Goal: Find contact information: Find contact information

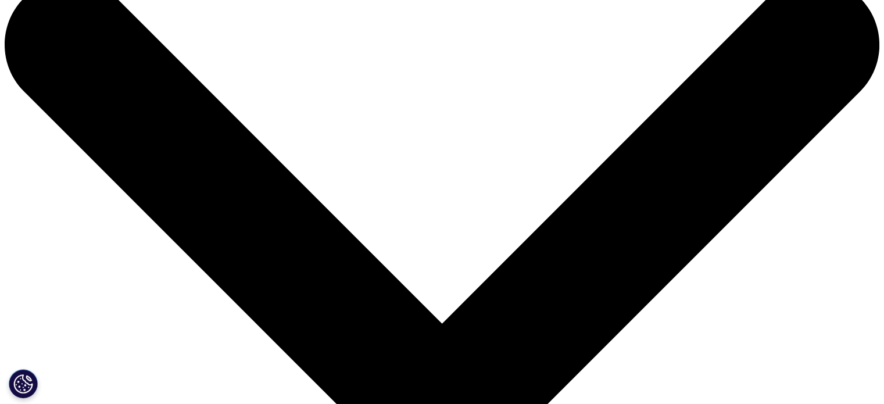
scroll to position [58, 0]
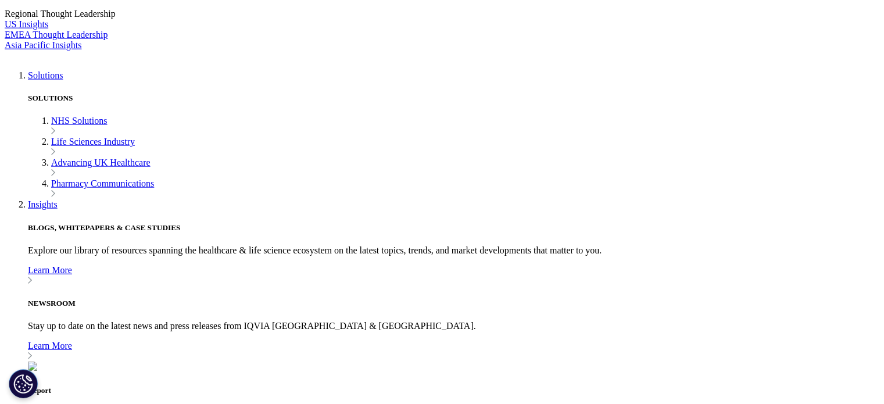
scroll to position [2790, 0]
